Goal: Information Seeking & Learning: Understand process/instructions

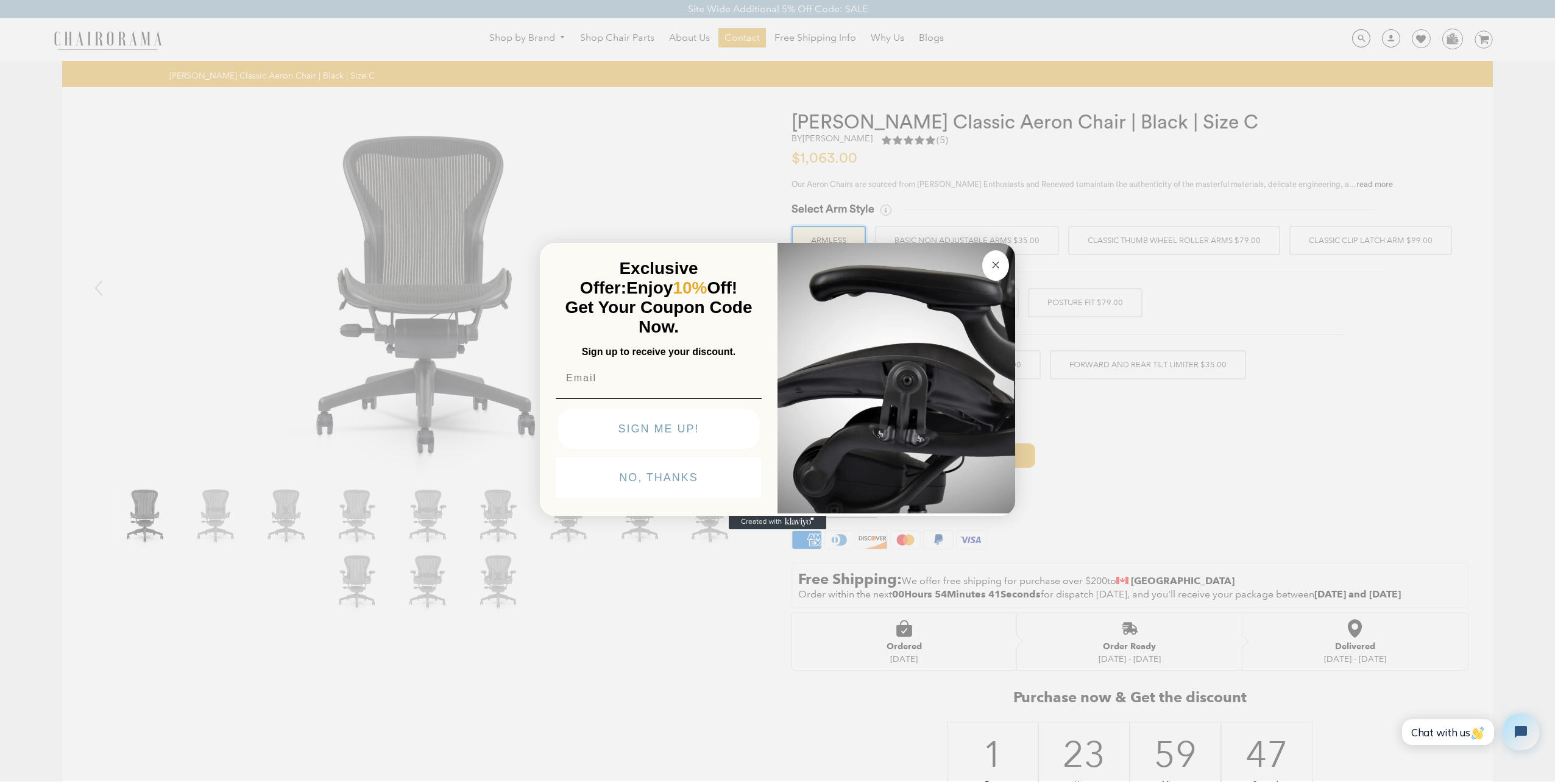
click at [992, 267] on circle "Close dialog" at bounding box center [996, 265] width 14 height 14
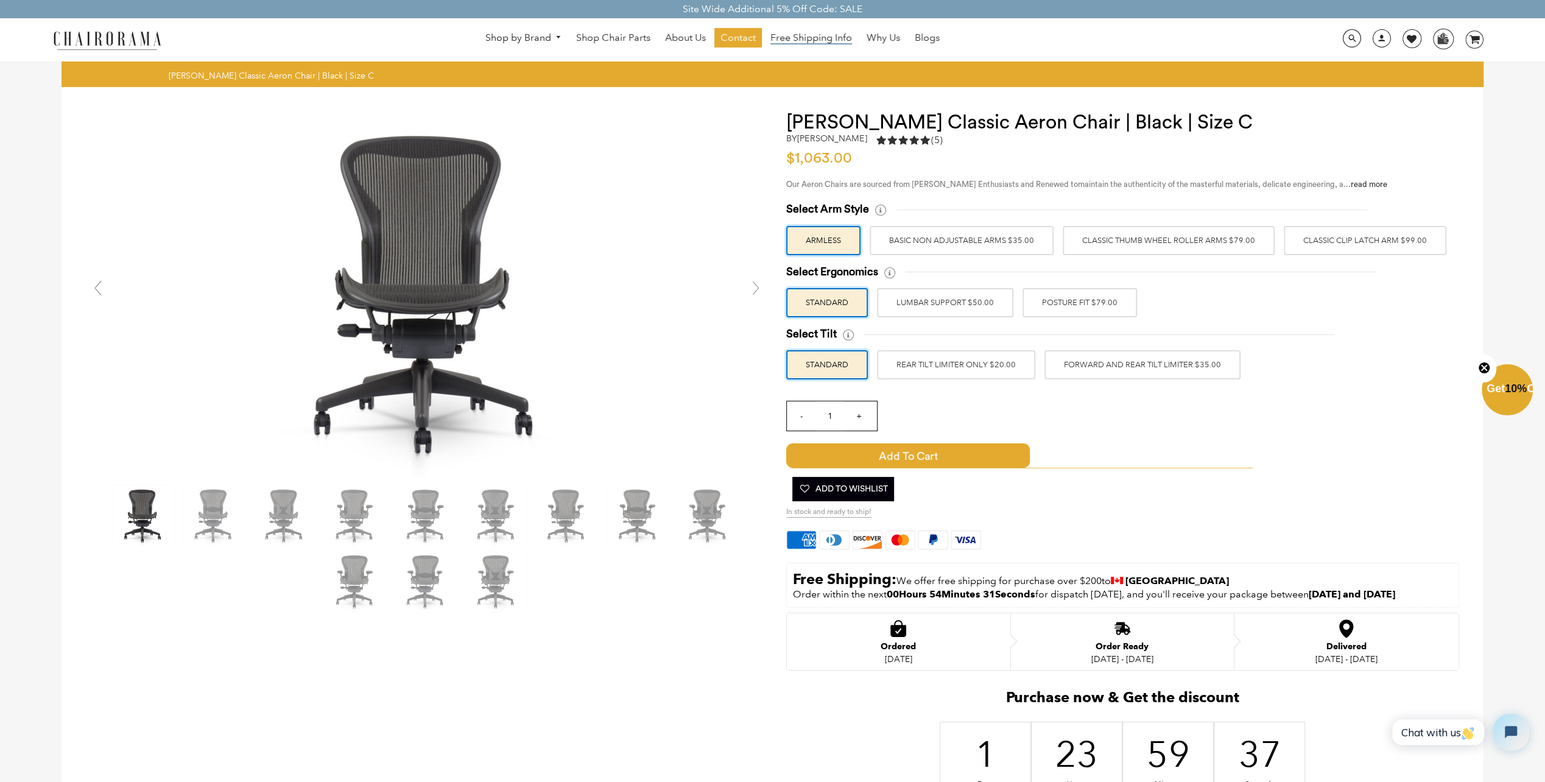
click at [821, 39] on span "Free Shipping Info" at bounding box center [812, 38] width 82 height 13
